Goal: Book appointment/travel/reservation

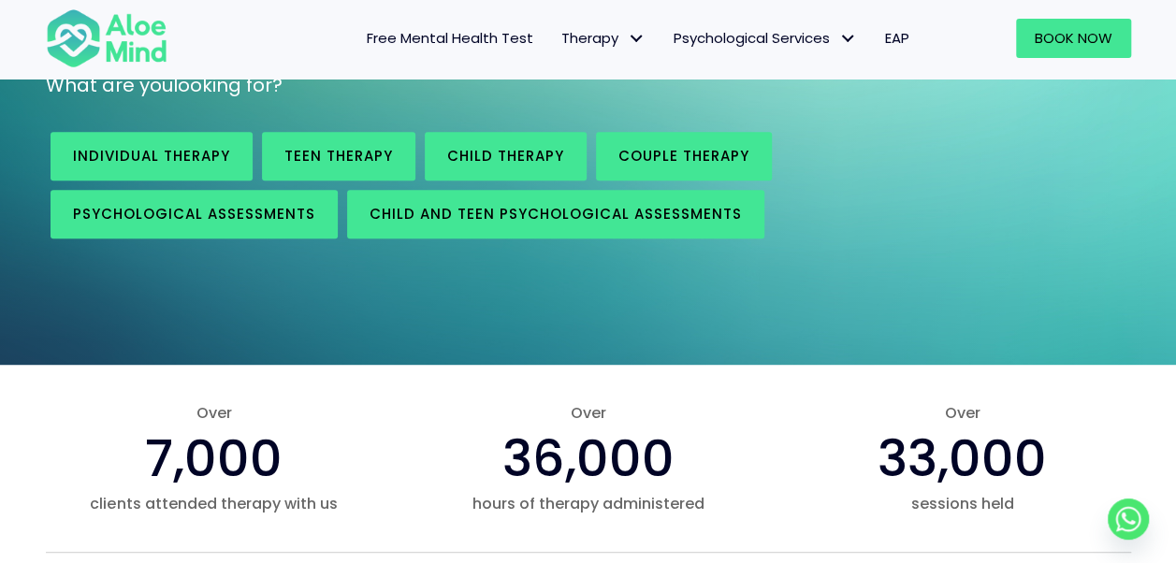
scroll to position [271, 0]
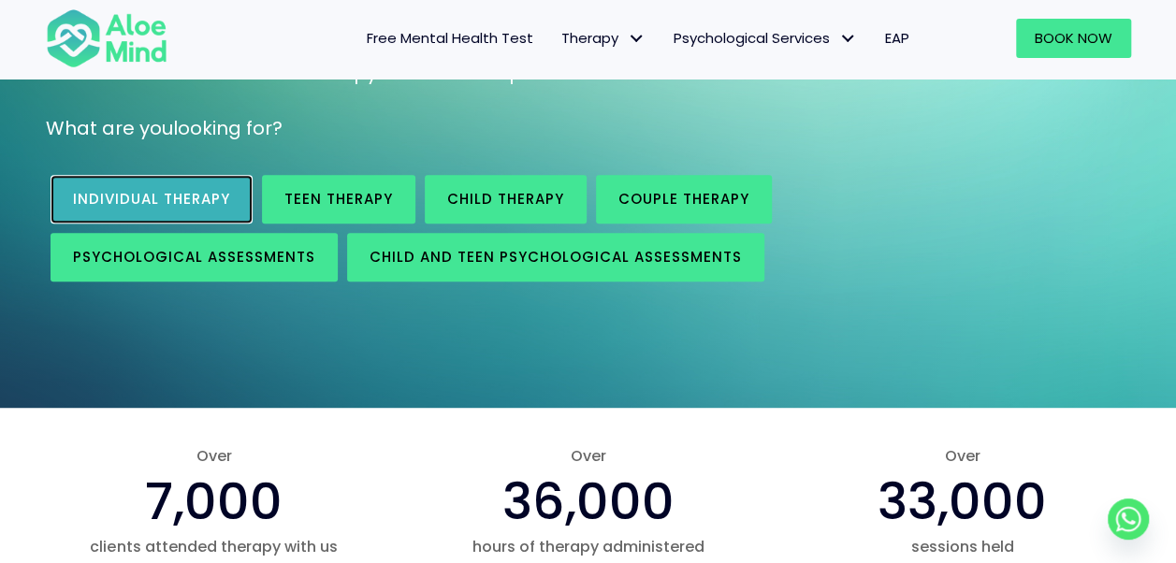
click at [174, 202] on span "Individual therapy" at bounding box center [151, 199] width 157 height 20
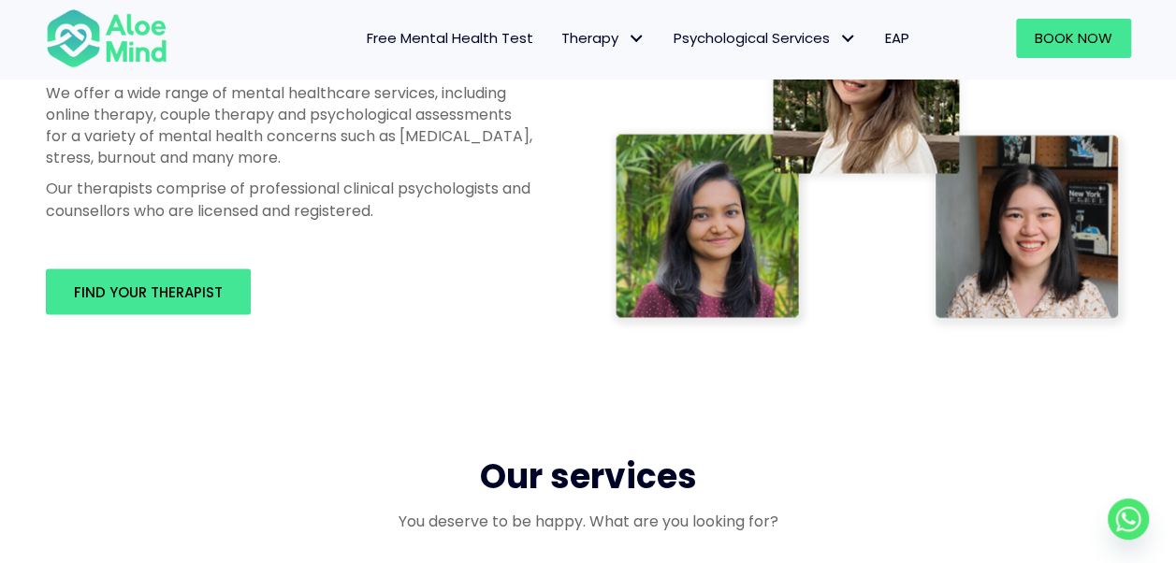
scroll to position [1156, 0]
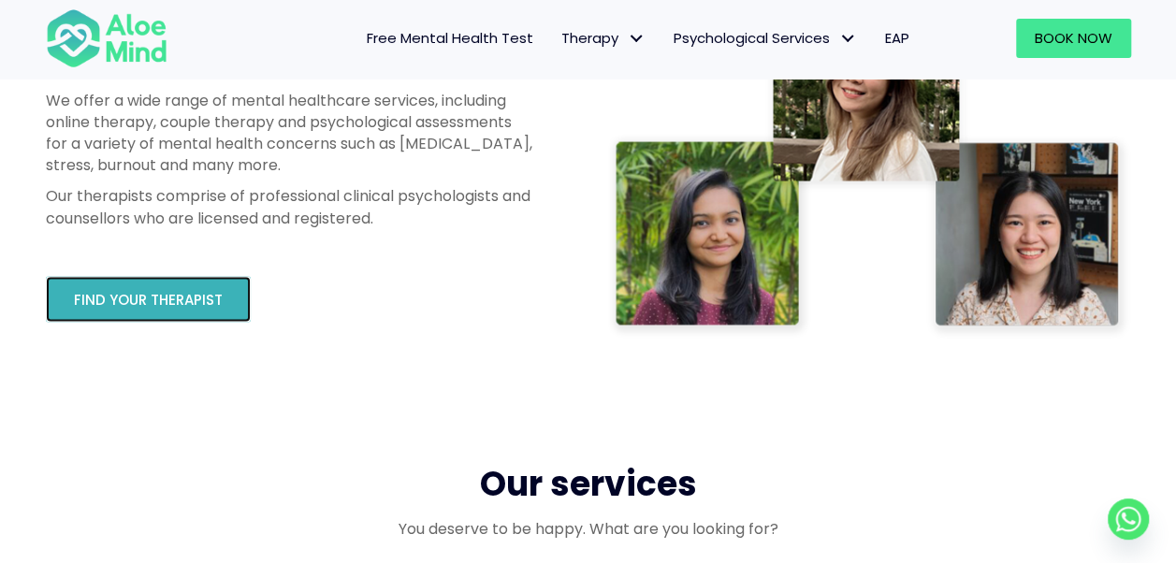
click at [197, 299] on span "Find your therapist" at bounding box center [148, 300] width 149 height 20
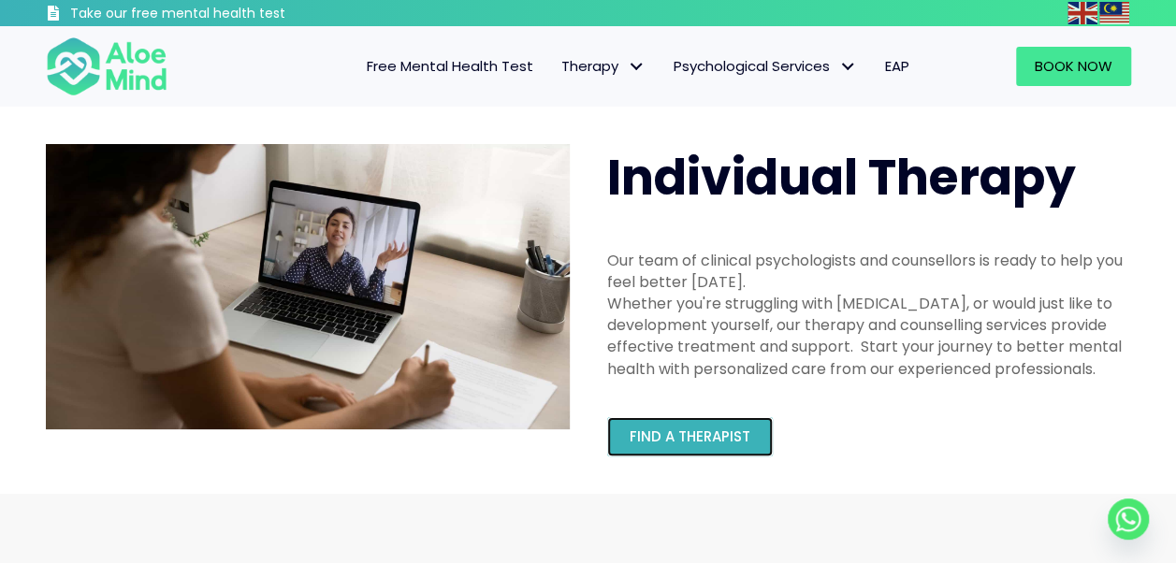
click at [744, 448] on link "Find a therapist" at bounding box center [690, 436] width 166 height 39
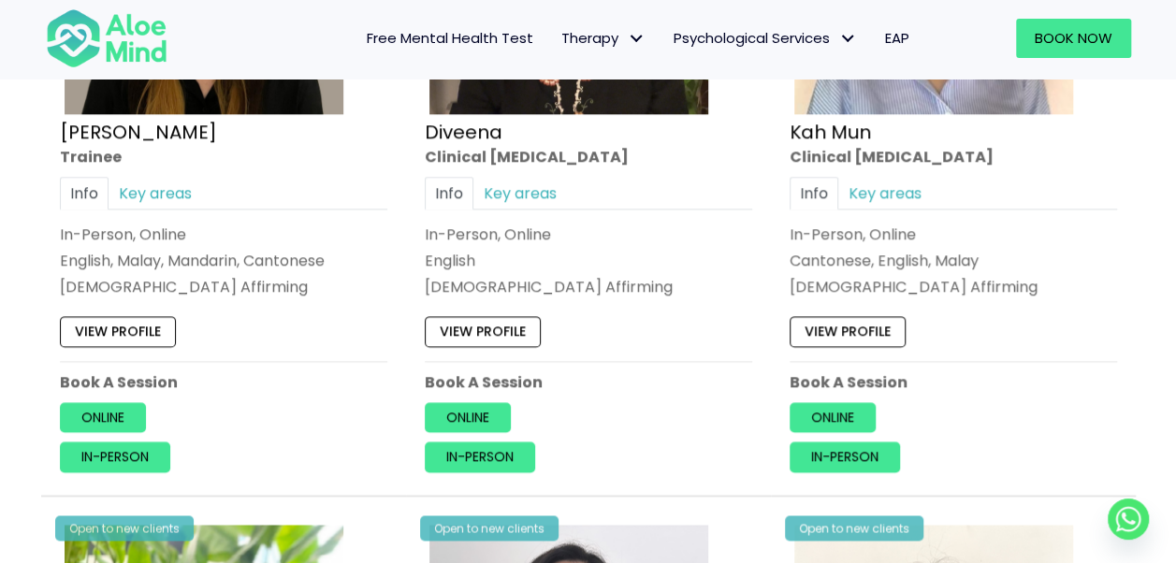
scroll to position [1251, 0]
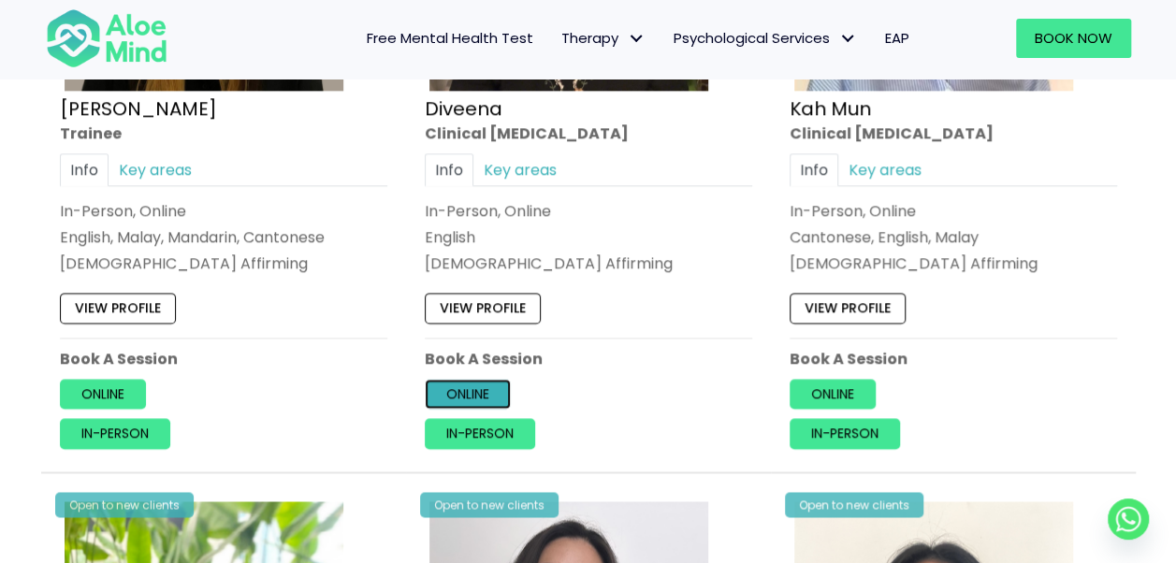
click at [475, 398] on link "Online" at bounding box center [468, 394] width 86 height 30
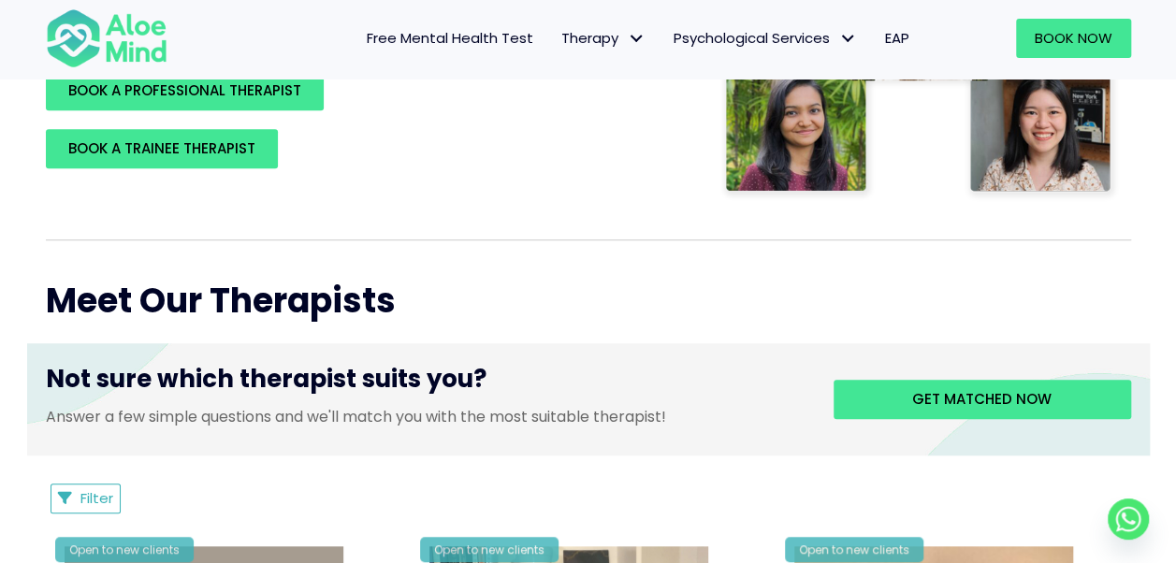
scroll to position [562, 0]
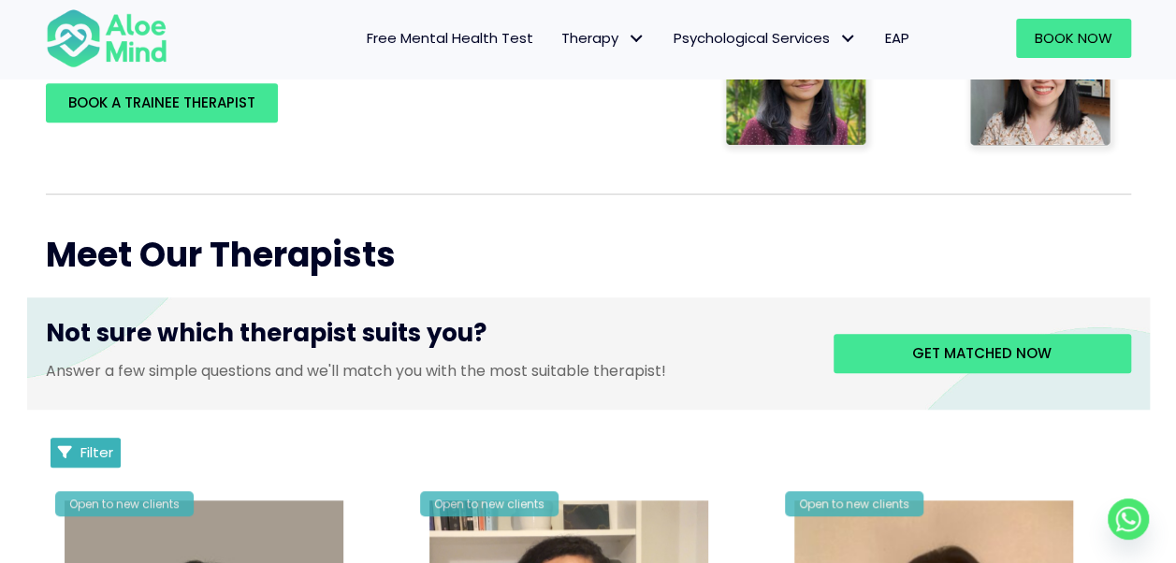
click at [86, 445] on span "Filter" at bounding box center [96, 453] width 33 height 20
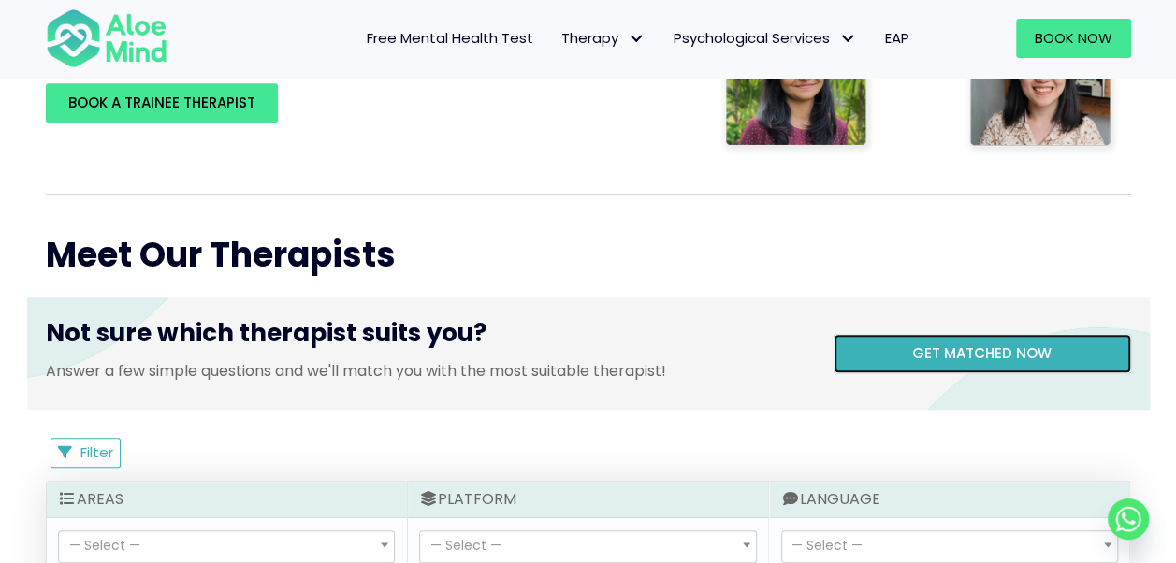
click at [923, 349] on span "Get matched now" at bounding box center [982, 353] width 139 height 20
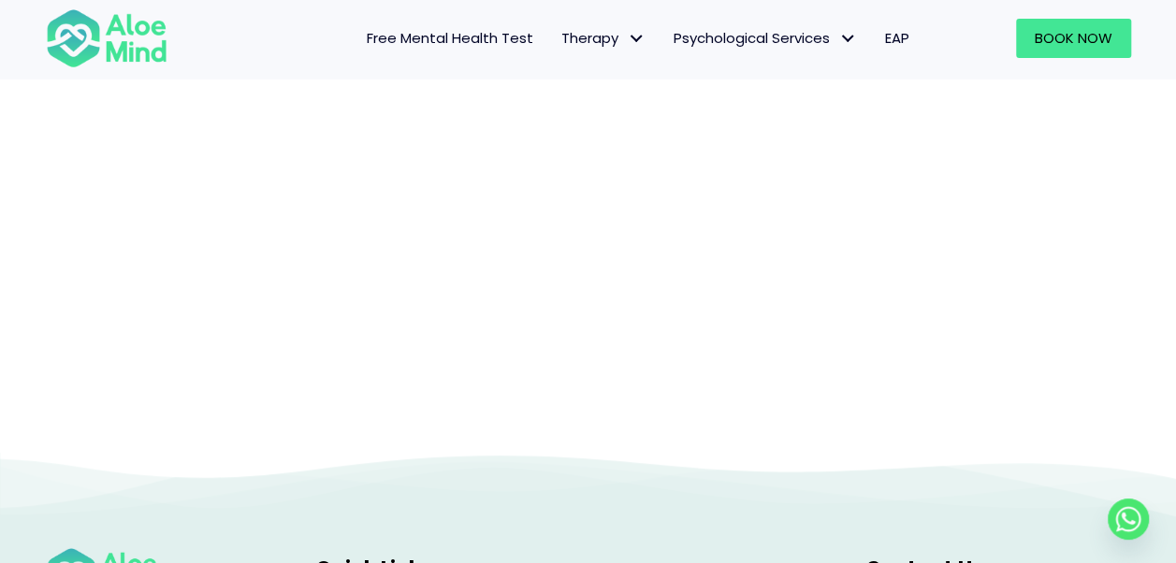
scroll to position [402, 0]
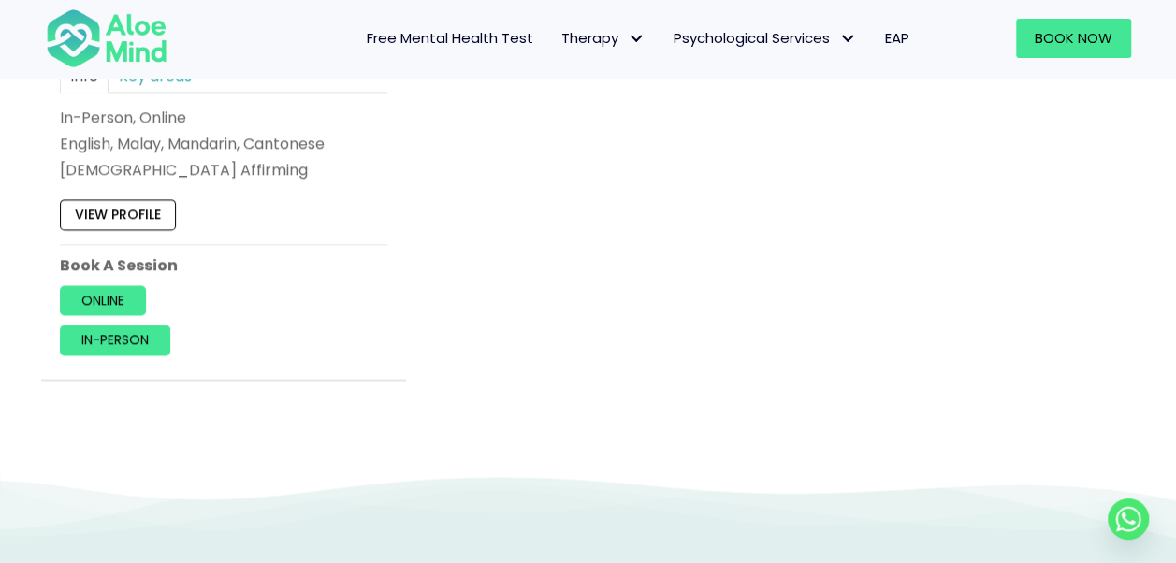
scroll to position [1400, 0]
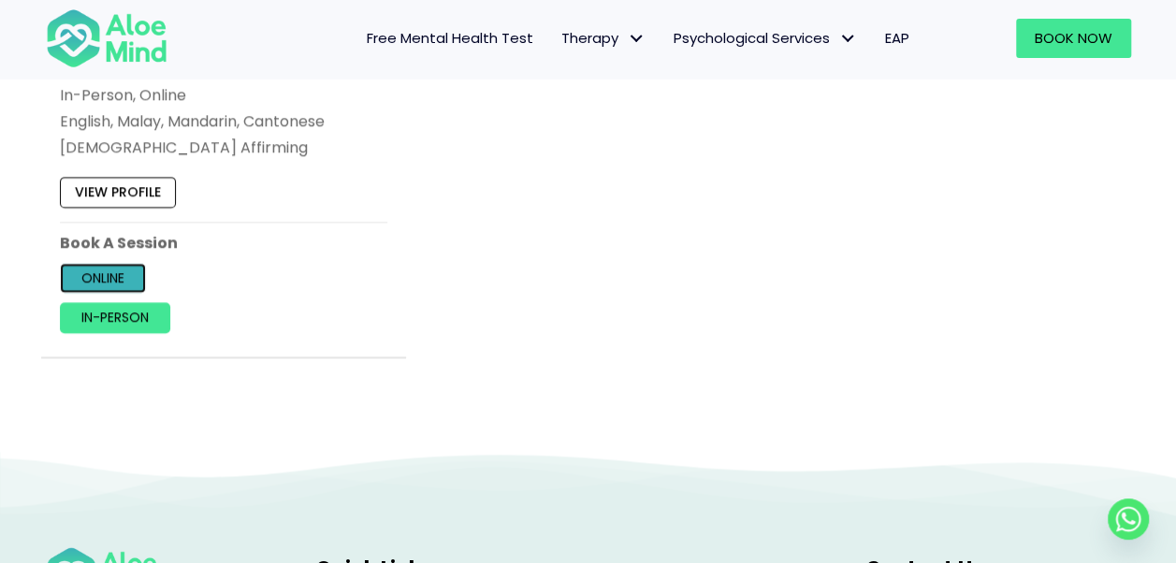
click at [137, 270] on link "Online" at bounding box center [103, 278] width 86 height 30
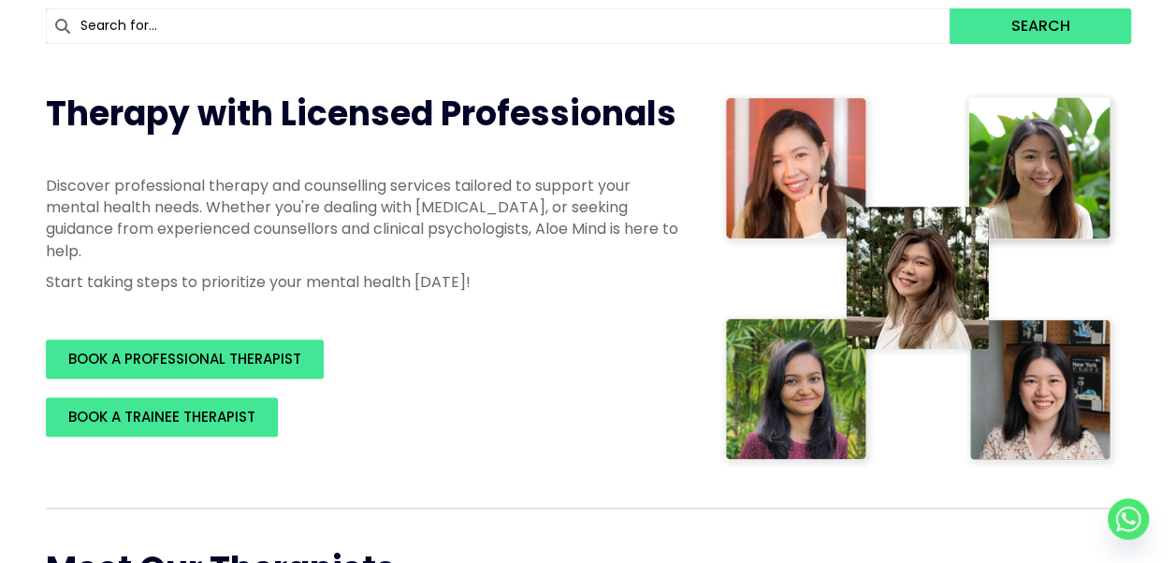
scroll to position [0, 0]
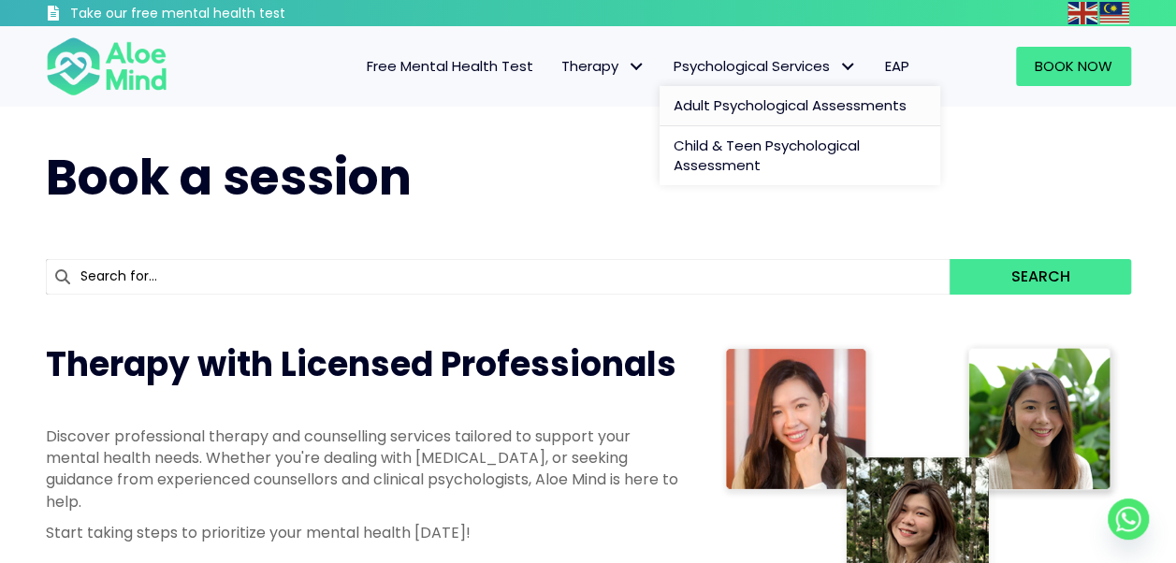
click at [723, 110] on span "Adult Psychological Assessments" at bounding box center [790, 105] width 233 height 20
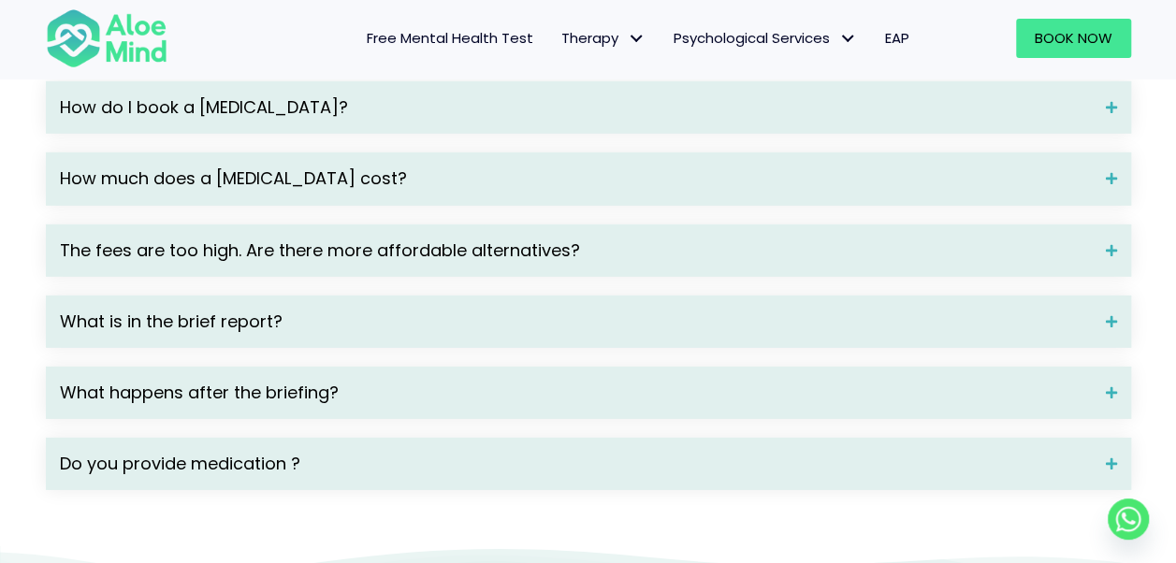
scroll to position [2743, 0]
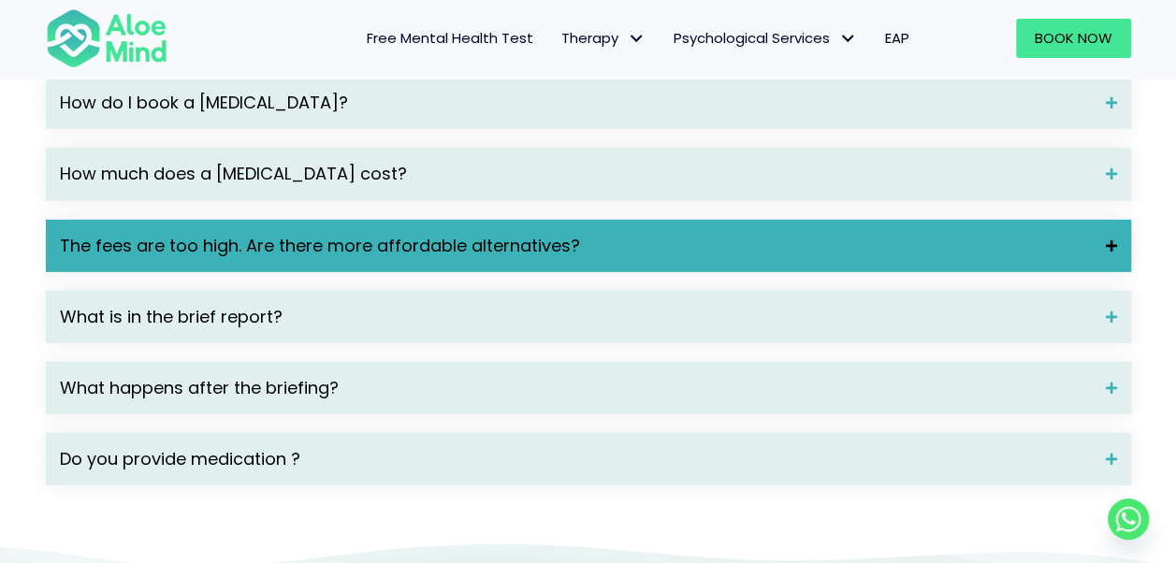
click at [897, 258] on span "The fees are too high. Are there more affordable alternatives?" at bounding box center [576, 246] width 1032 height 24
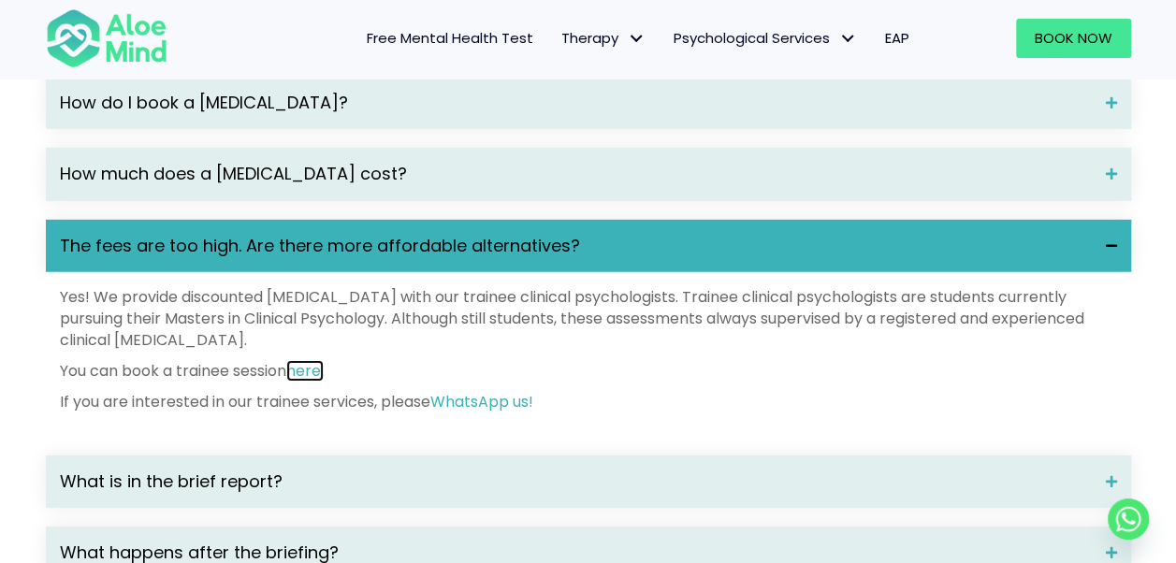
click at [308, 382] on link "here." at bounding box center [304, 371] width 37 height 22
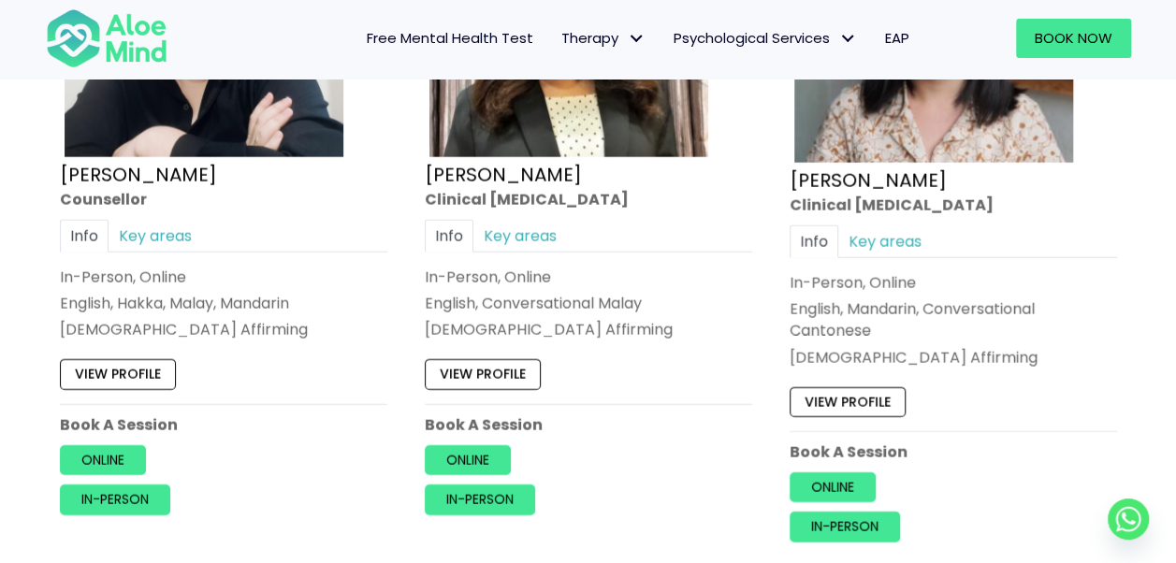
scroll to position [6027, 0]
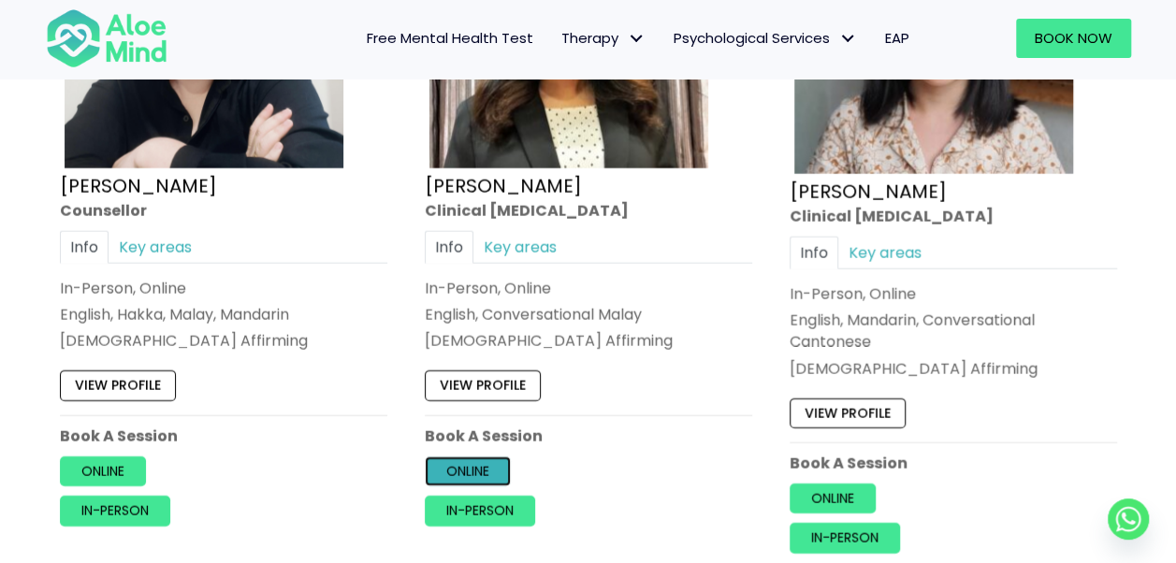
click at [457, 460] on link "Online" at bounding box center [468, 472] width 86 height 30
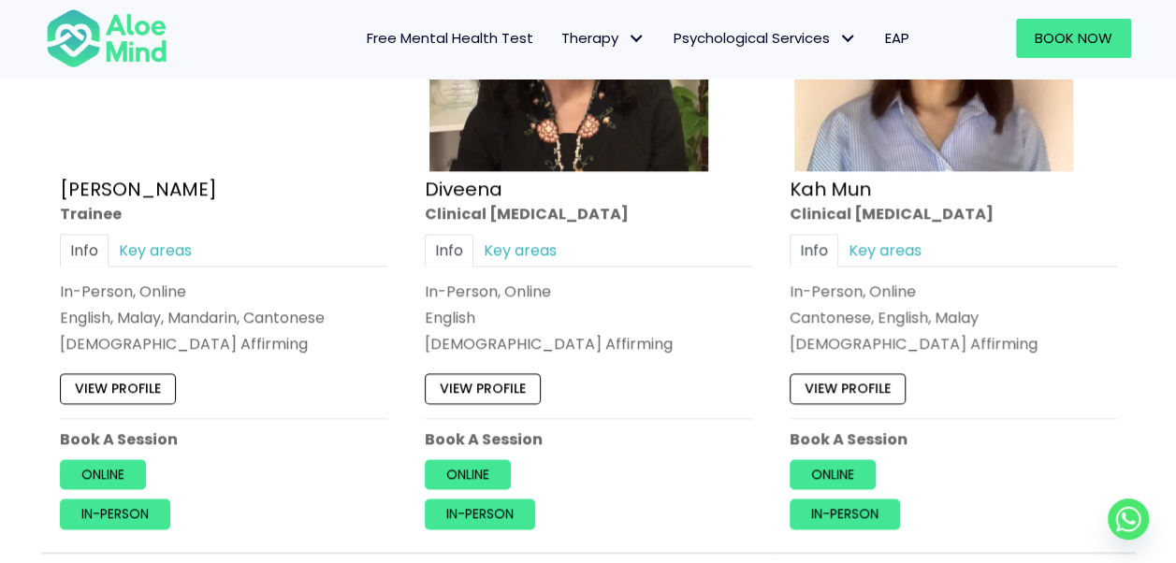
scroll to position [1228, 0]
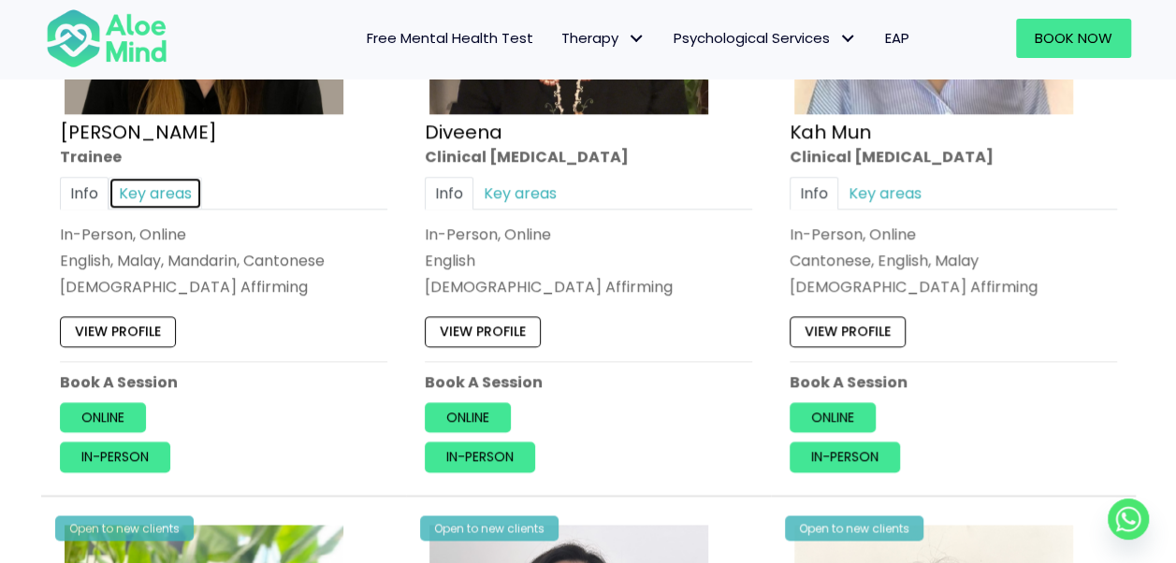
click at [177, 188] on link "Key areas" at bounding box center [156, 193] width 94 height 33
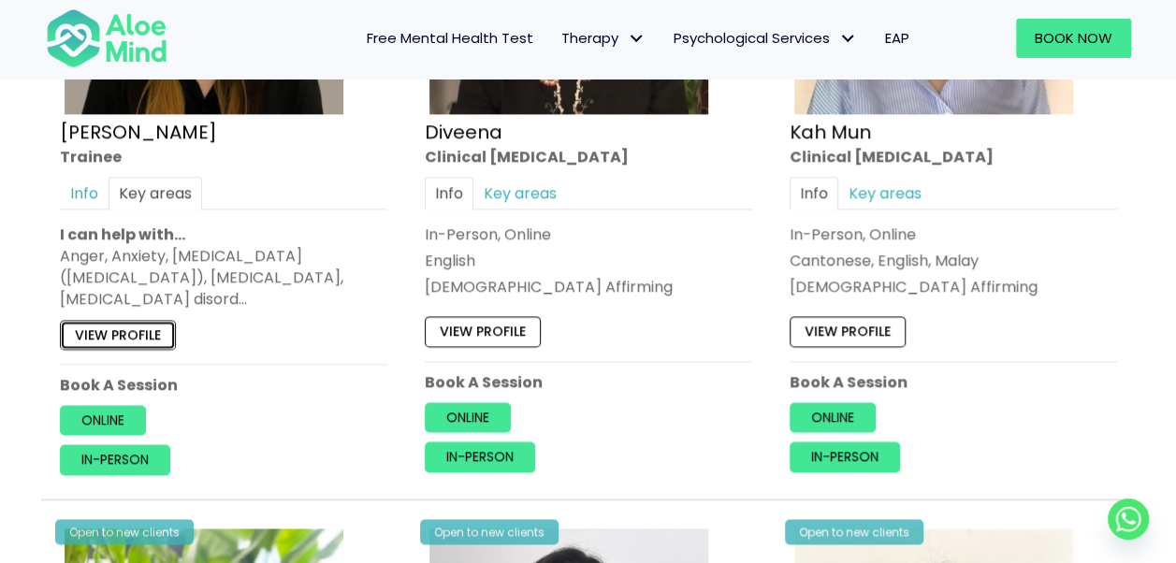
click at [138, 326] on link "View profile" at bounding box center [118, 334] width 116 height 30
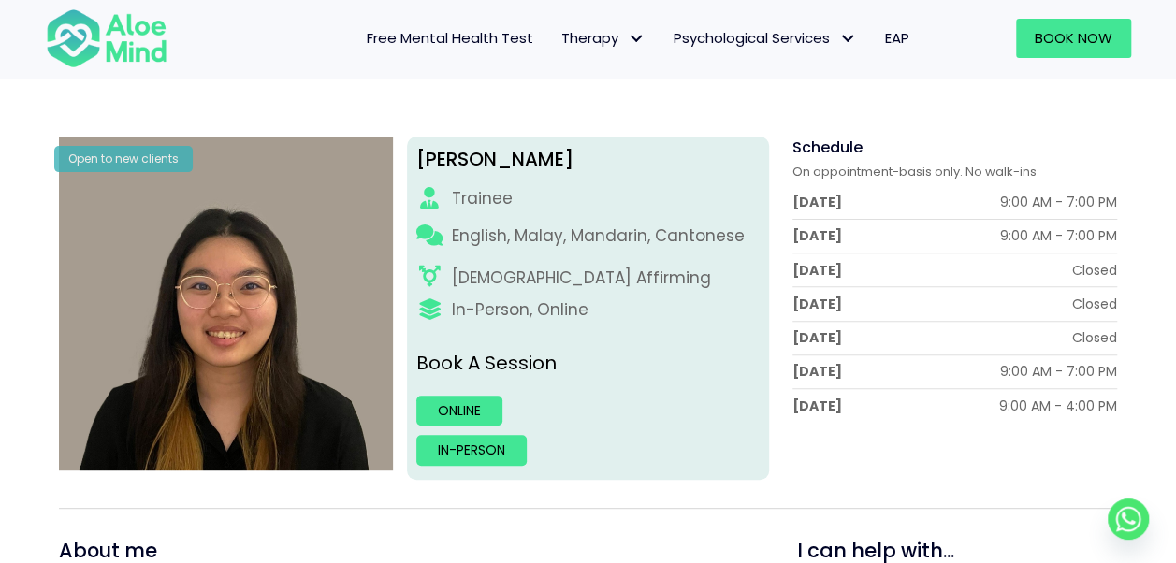
scroll to position [195, 0]
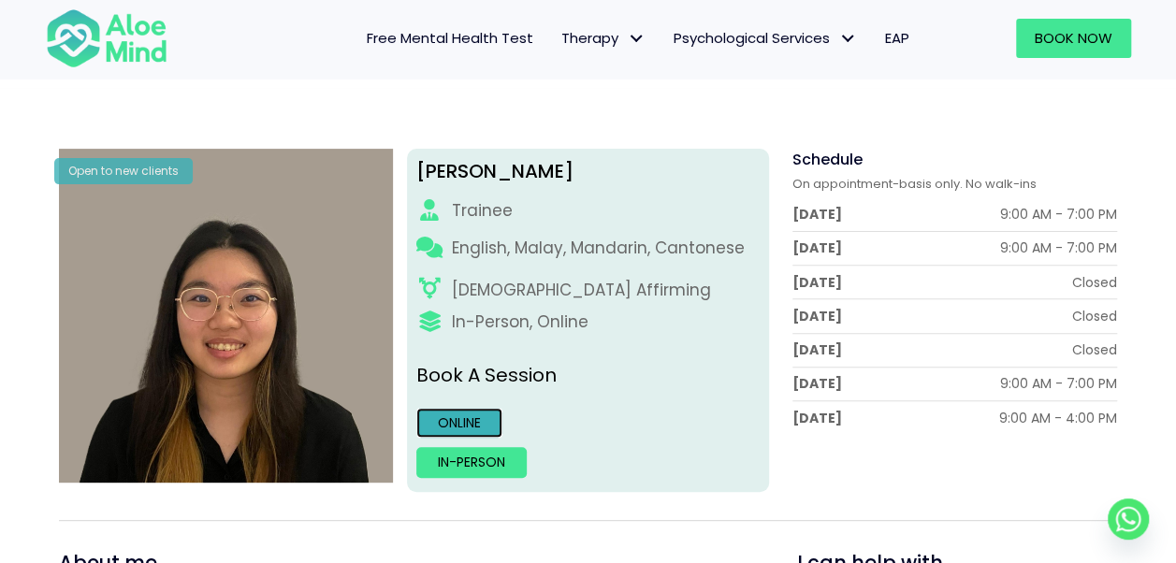
click at [438, 419] on link "Online" at bounding box center [459, 423] width 86 height 30
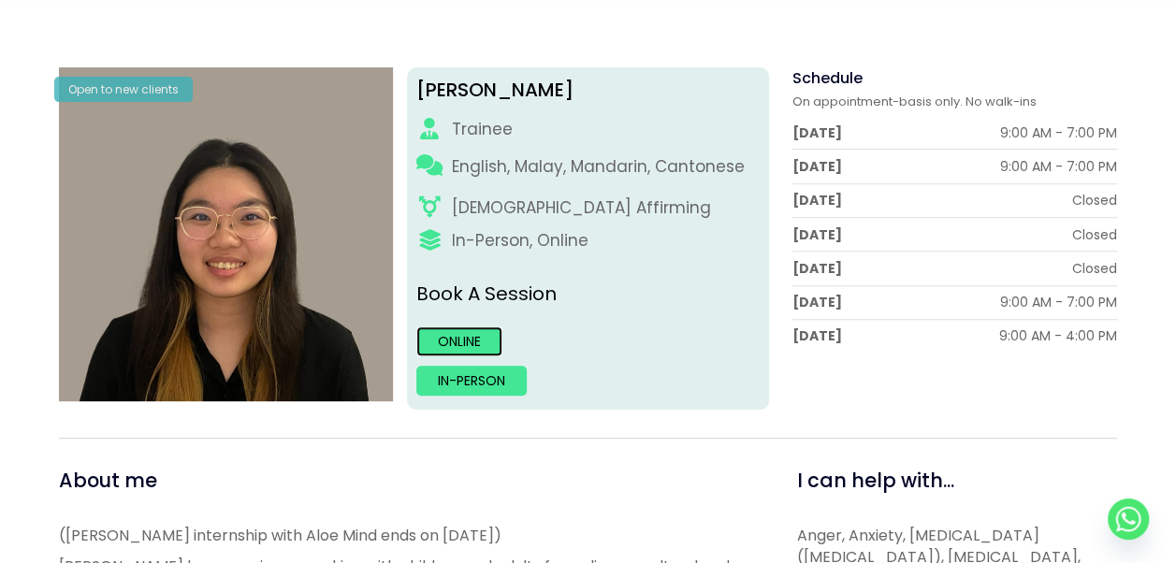
scroll to position [0, 0]
